Goal: Task Accomplishment & Management: Use online tool/utility

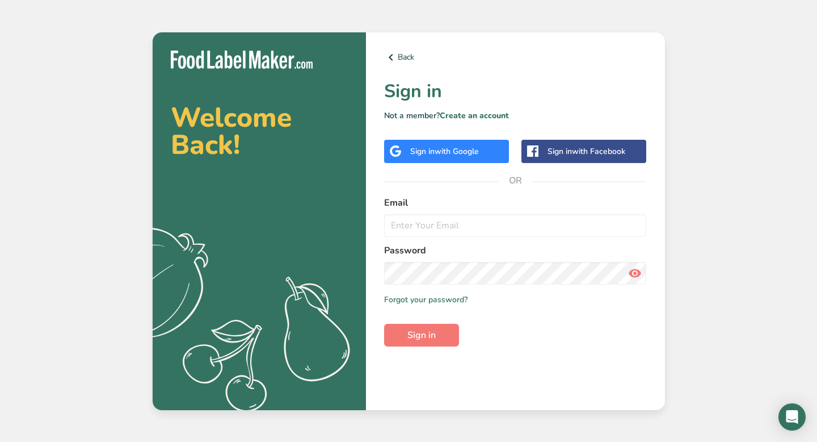
type input "[EMAIL_ADDRESS][DOMAIN_NAME]"
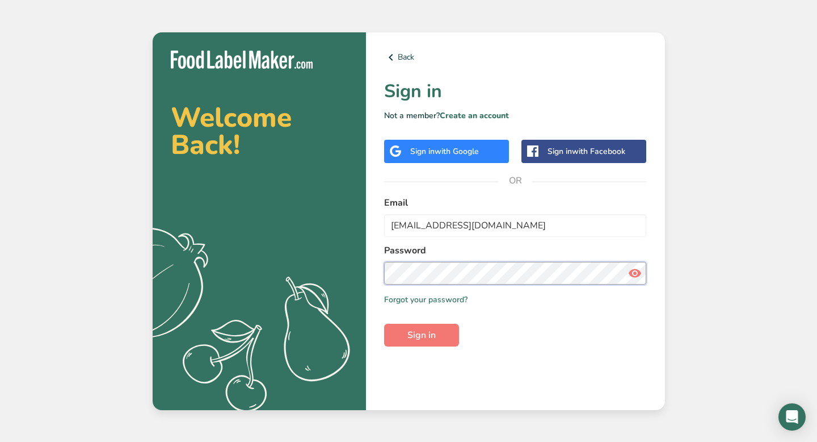
click at [384, 323] on button "Sign in" at bounding box center [421, 334] width 75 height 23
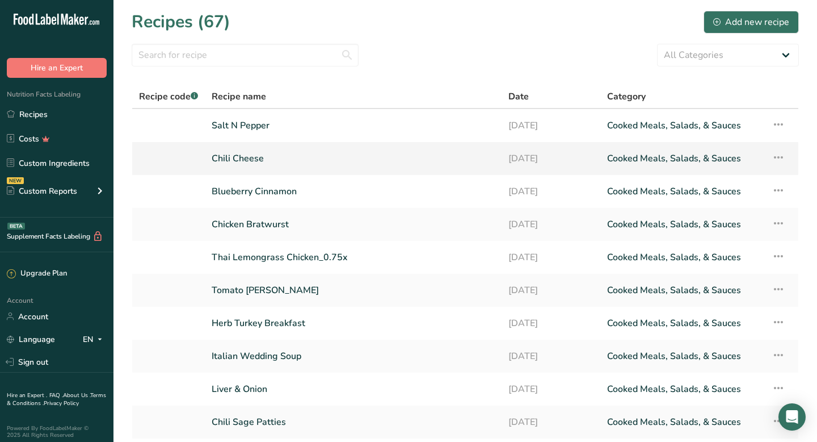
click at [243, 156] on link "Chili Cheese" at bounding box center [353, 158] width 283 height 24
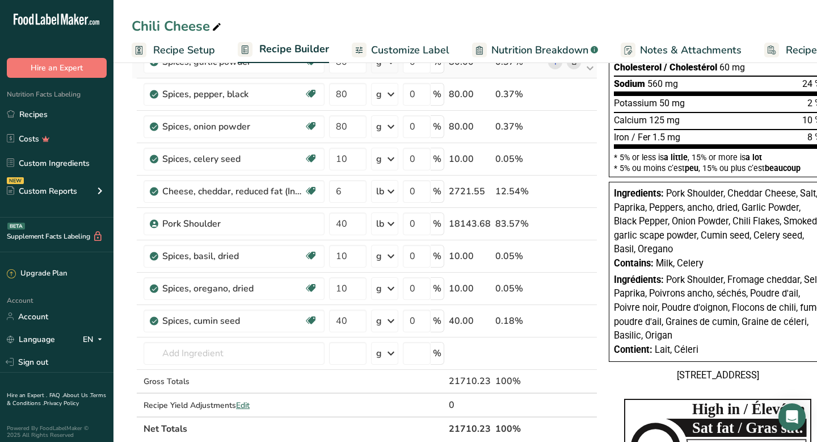
scroll to position [145, 0]
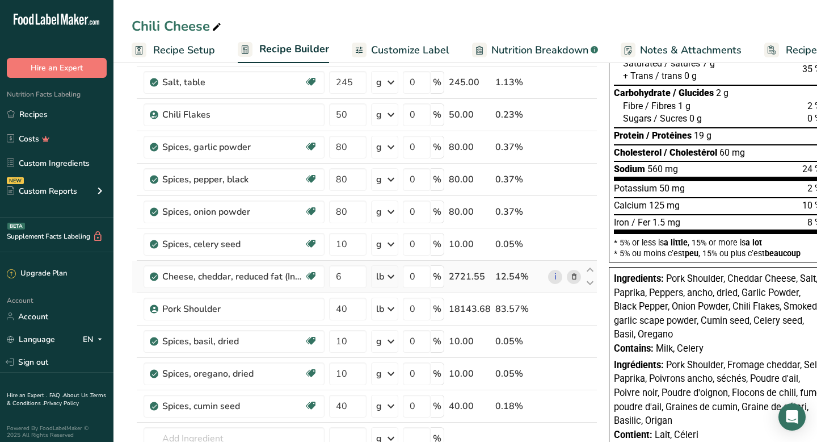
click at [571, 274] on icon at bounding box center [574, 277] width 8 height 12
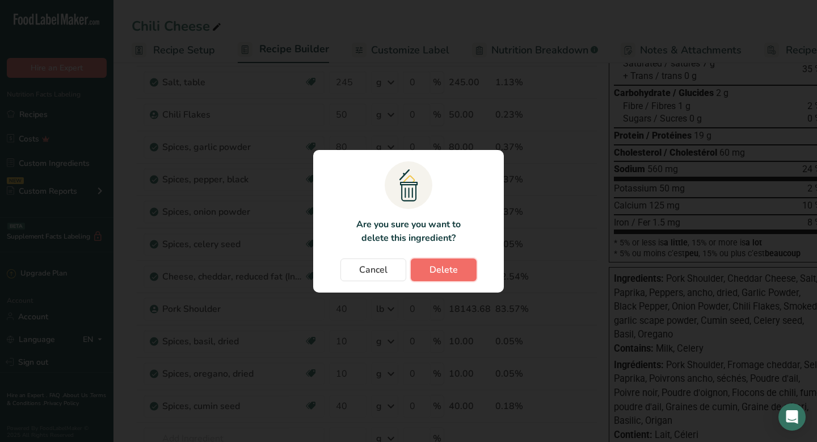
click at [459, 268] on button "Delete" at bounding box center [444, 269] width 66 height 23
type input "40"
type input "10"
type input "40"
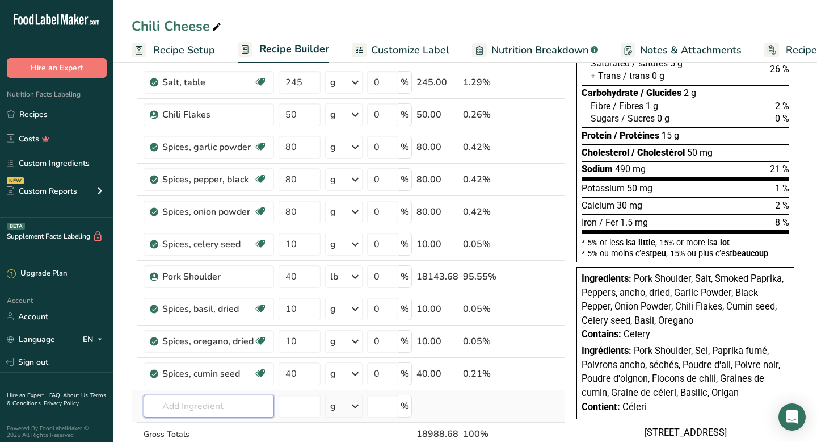
click at [188, 410] on input "text" at bounding box center [209, 405] width 131 height 23
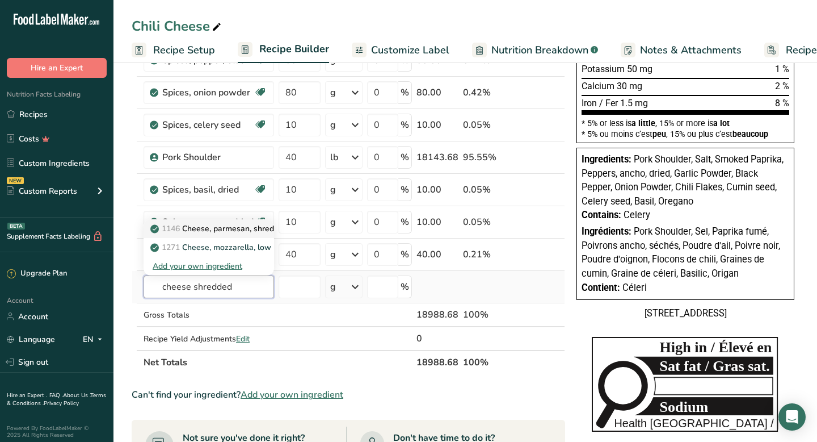
scroll to position [293, 0]
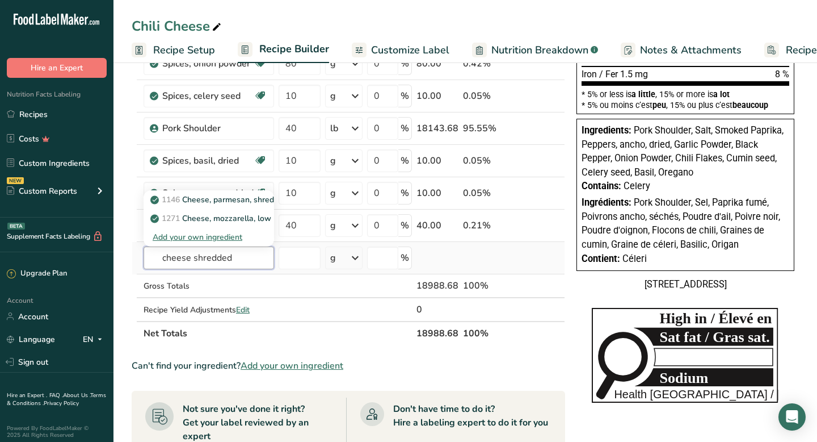
drag, startPoint x: 238, startPoint y: 257, endPoint x: 191, endPoint y: 260, distance: 46.7
click at [191, 260] on input "cheese shredded" at bounding box center [209, 257] width 131 height 23
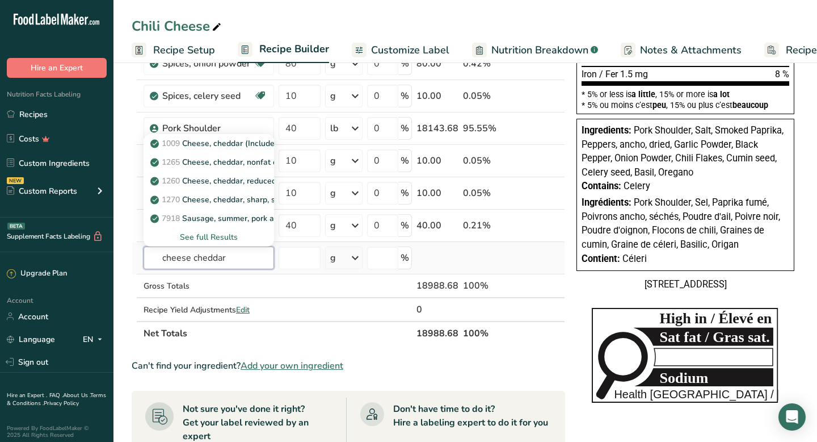
type input "cheese cheddar"
click at [198, 236] on div "See full Results" at bounding box center [209, 237] width 112 height 12
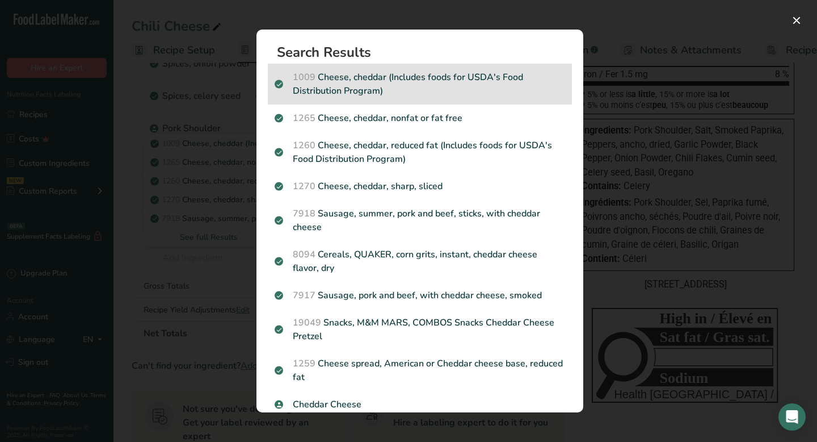
click at [379, 94] on p "1009 Cheese, cheddar (Includes foods for USDA's Food Distribution Program)" at bounding box center [420, 83] width 291 height 27
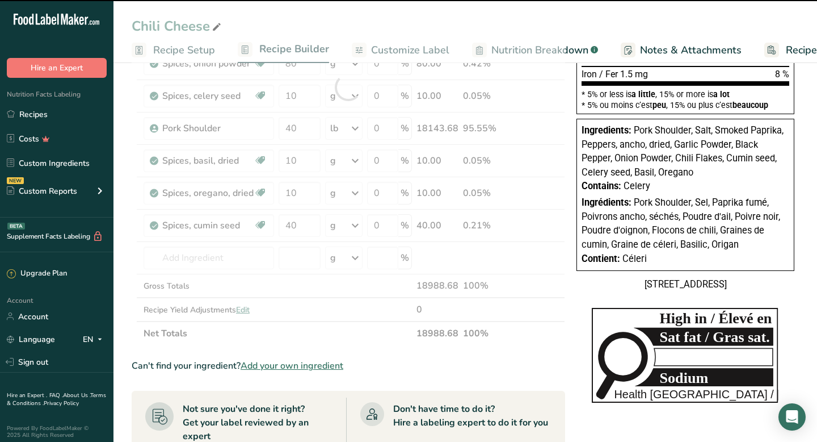
type input "0"
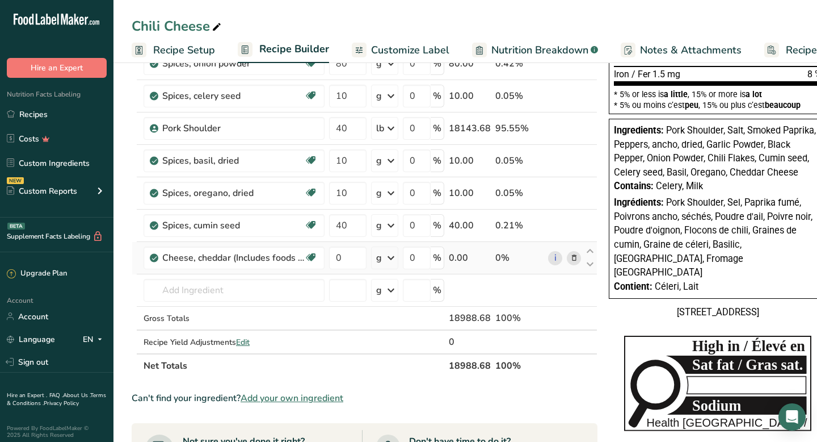
click at [389, 255] on icon at bounding box center [391, 257] width 14 height 20
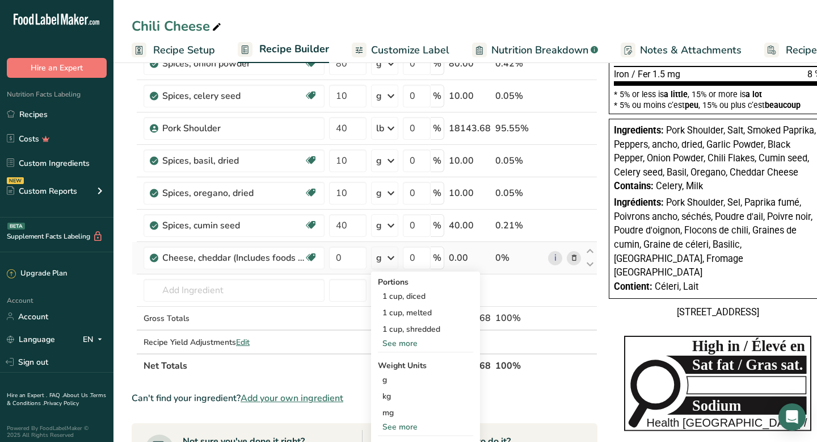
click at [410, 428] on div "See more" at bounding box center [425, 427] width 95 height 12
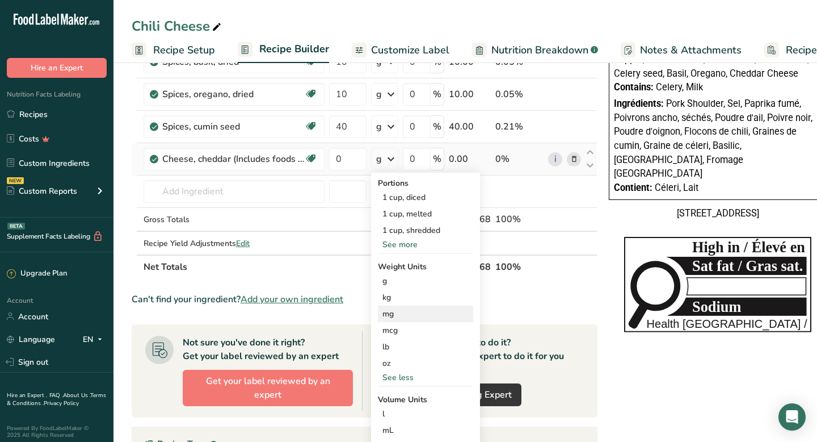
scroll to position [394, 0]
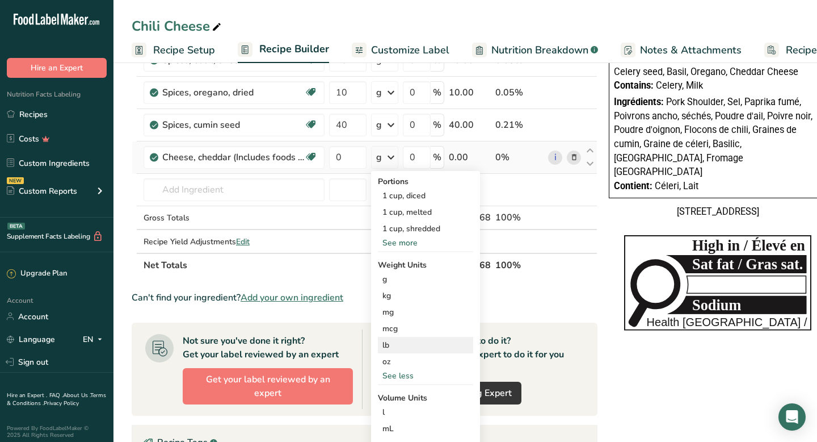
click at [407, 344] on div "lb" at bounding box center [425, 345] width 95 height 16
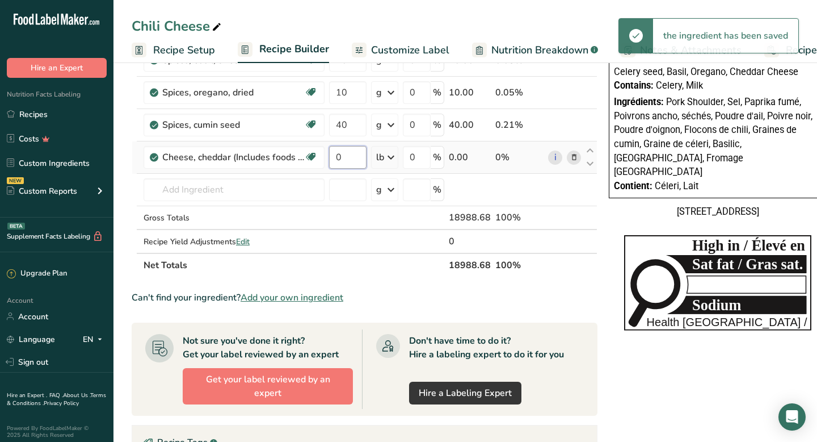
click at [351, 159] on input "0" at bounding box center [347, 157] width 37 height 23
drag, startPoint x: 351, startPoint y: 159, endPoint x: 324, endPoint y: 156, distance: 27.4
click at [324, 156] on tr "Cheese, cheddar (Includes foods for USDA's Food Distribution Program) Gluten fr…" at bounding box center [364, 157] width 465 height 32
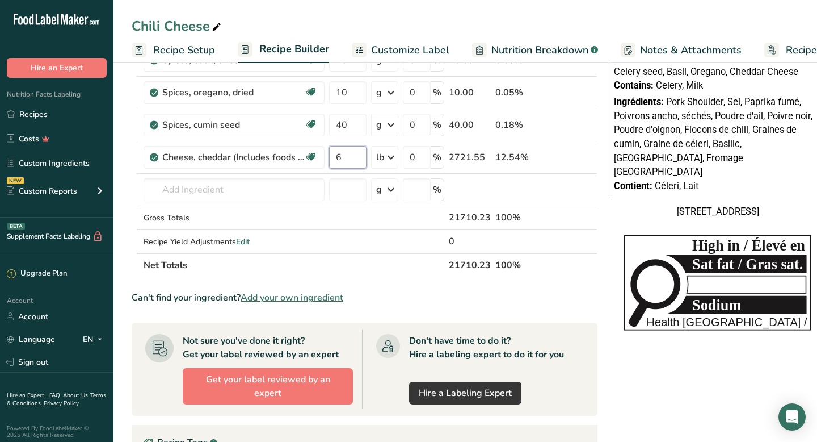
type input "6"
click at [383, 283] on section "Ingredient * Amount * Unit * Waste * .a-a{fill:#347362;}.b-a{fill:#fff;} Grams …" at bounding box center [365, 207] width 466 height 957
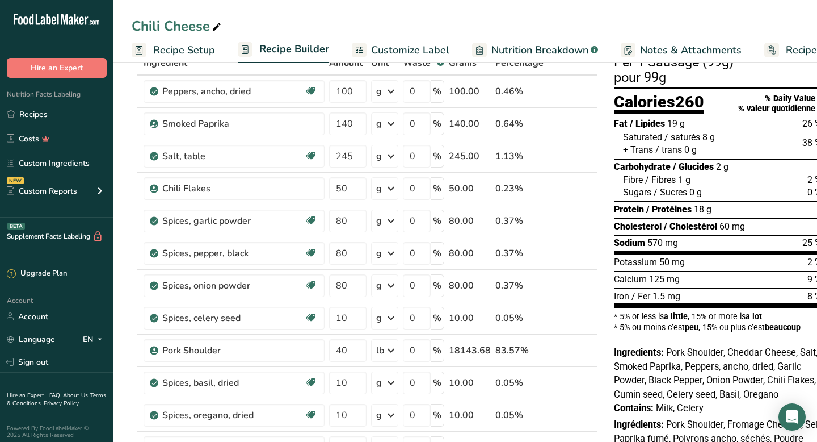
scroll to position [70, 0]
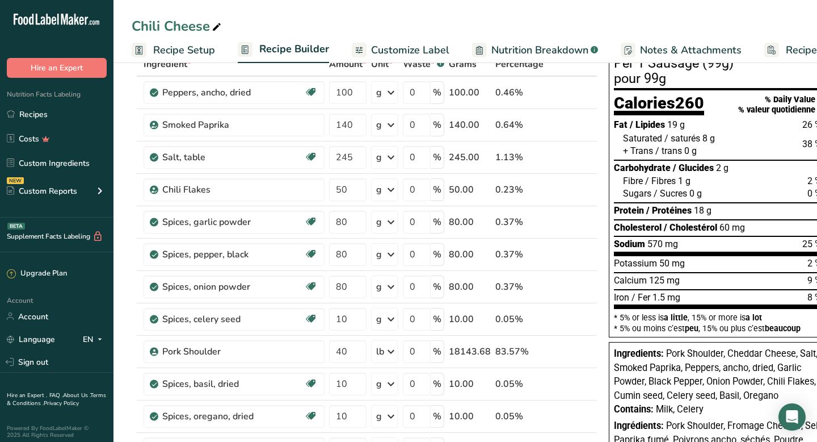
click at [416, 51] on span "Customize Label" at bounding box center [410, 50] width 78 height 15
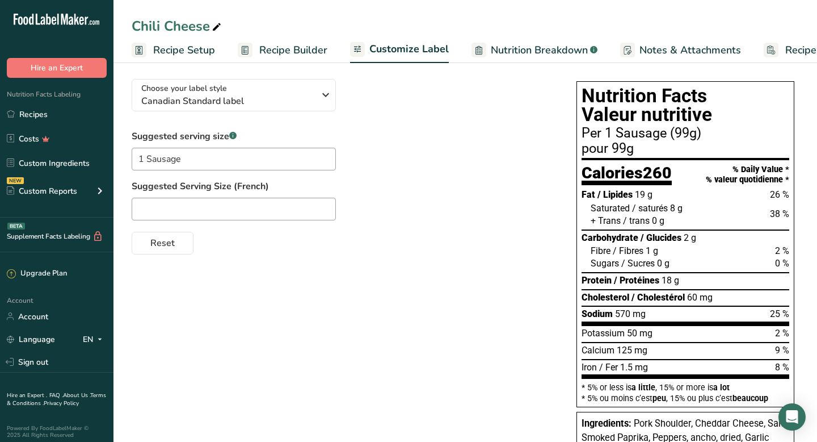
scroll to position [0, 66]
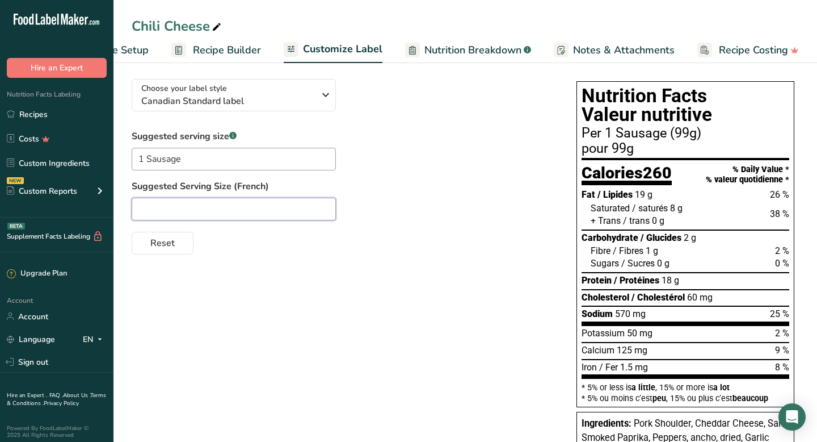
click at [157, 217] on input "text" at bounding box center [234, 208] width 204 height 23
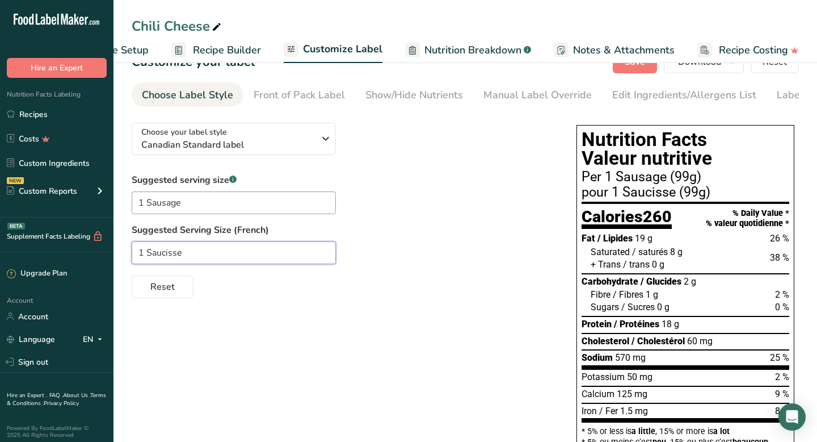
scroll to position [0, 0]
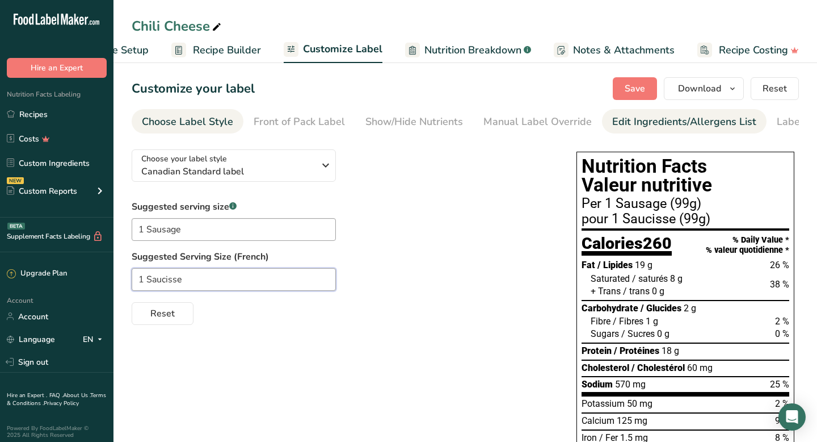
type input "1 Saucisse"
click at [620, 121] on div "Edit Ingredients/Allergens List" at bounding box center [684, 121] width 144 height 15
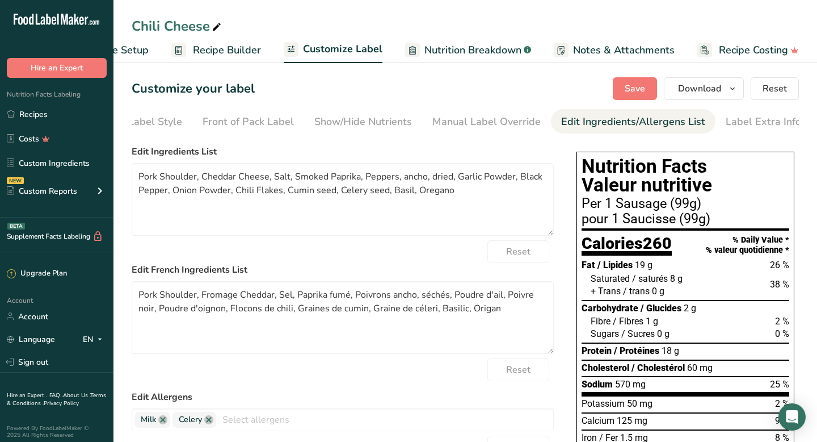
scroll to position [0, 53]
click at [265, 180] on textarea "Pork Shoulder, Cheddar Cheese, Salt, Smoked Paprika, Peppers, ancho, dried, Gar…" at bounding box center [343, 199] width 422 height 73
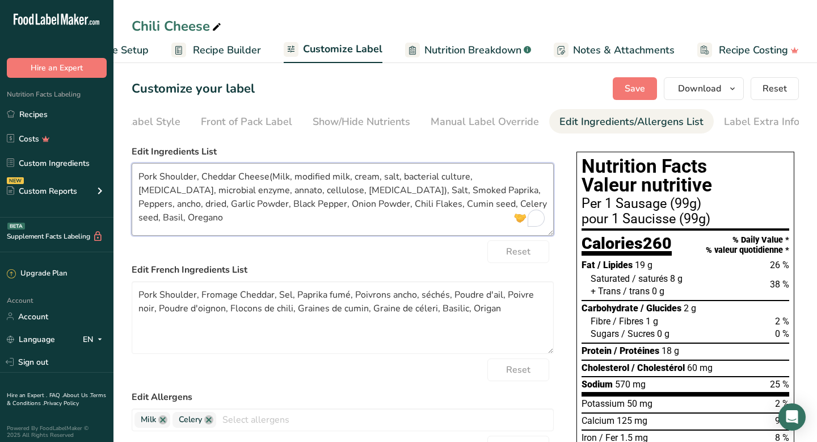
drag, startPoint x: 514, startPoint y: 207, endPoint x: 166, endPoint y: 169, distance: 350.6
click at [166, 169] on textarea "Pork Shoulder, Cheddar Cheese(Milk, modified milk, cream, salt, bacterial cultu…" at bounding box center [343, 199] width 422 height 73
type textarea "Pork Shoulder, Cheddar Cheese(Milk, modified milk, cream, salt, bacterial cultu…"
drag, startPoint x: 521, startPoint y: 309, endPoint x: 366, endPoint y: 276, distance: 158.5
click at [366, 276] on div "Edit French Ingredients List Pork Shoulder, Fromage Cheddar, Sel, Paprika fumé,…" at bounding box center [343, 308] width 422 height 91
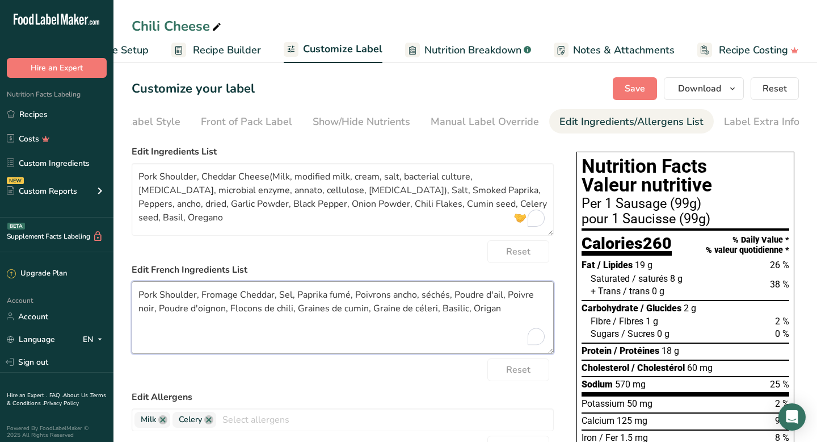
paste textarea "Épaule de porc, fromage cheddar (lait, lait modifié, crème, sel, culture bactér…"
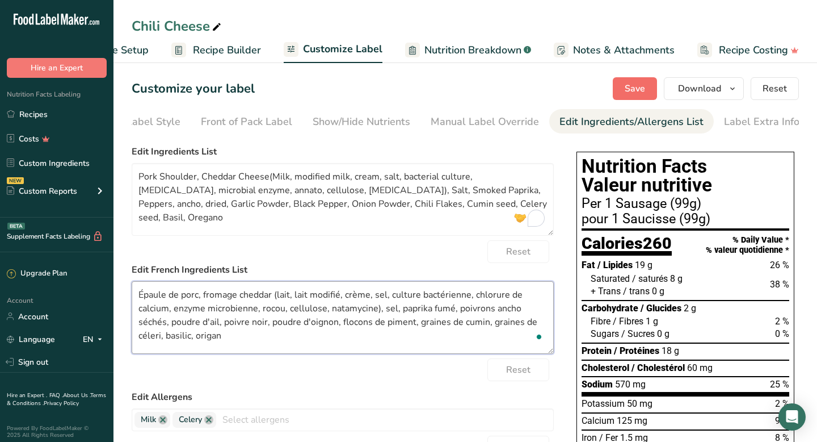
type textarea "Épaule de porc, fromage cheddar (lait, lait modifié, crème, sel, culture bactér…"
click at [639, 87] on span "Save" at bounding box center [635, 89] width 20 height 14
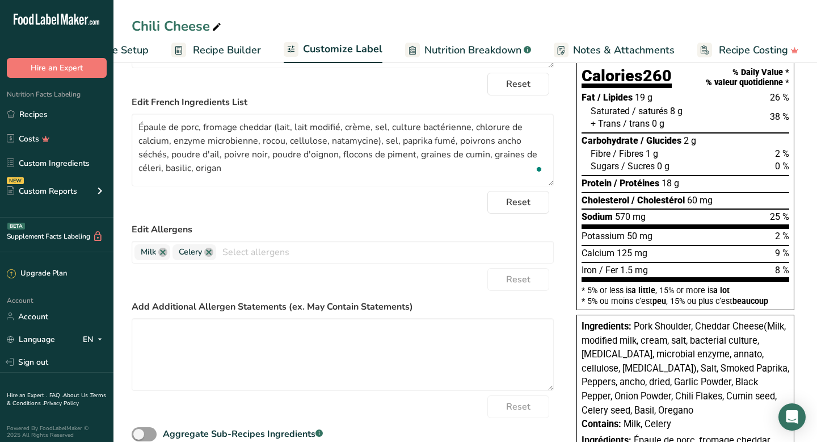
scroll to position [0, 0]
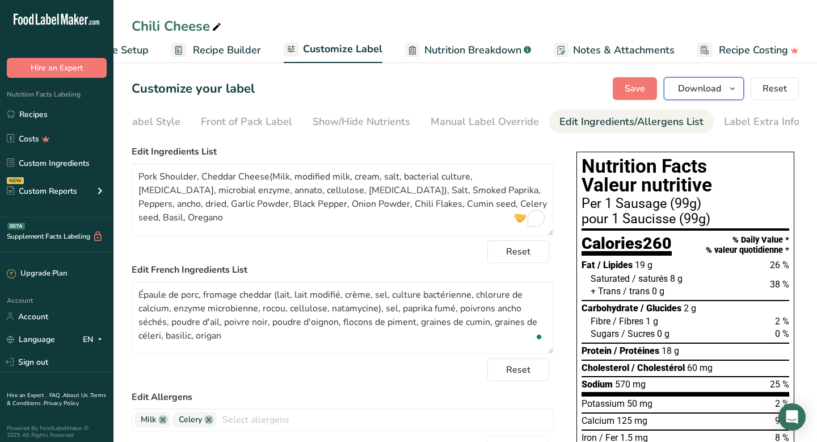
click at [692, 89] on span "Download" at bounding box center [699, 89] width 43 height 14
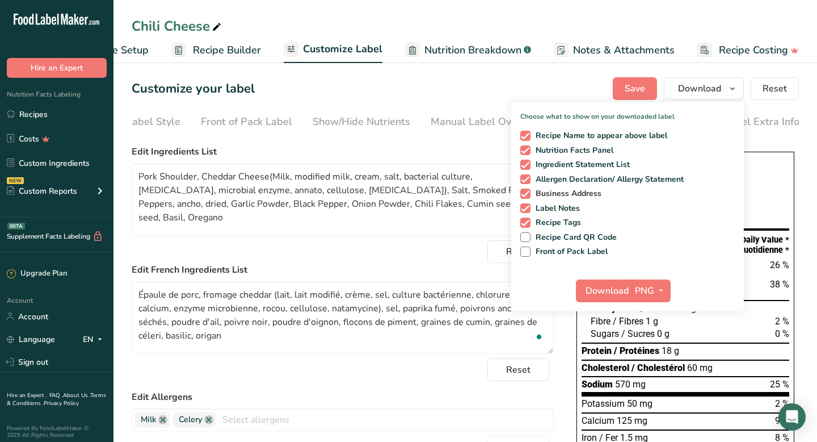
click at [533, 194] on span "Business Address" at bounding box center [567, 193] width 72 height 10
click at [528, 194] on input "Business Address" at bounding box center [523, 193] width 7 height 7
checkbox input "false"
click at [536, 134] on span "Recipe Name to appear above label" at bounding box center [599, 136] width 137 height 10
click at [528, 134] on input "Recipe Name to appear above label" at bounding box center [523, 135] width 7 height 7
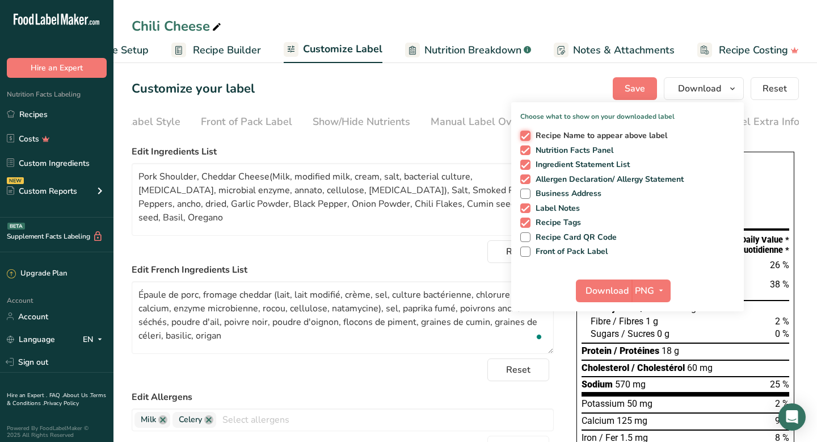
checkbox input "false"
click at [624, 293] on span "Download" at bounding box center [607, 291] width 43 height 14
